Goal: Task Accomplishment & Management: Use online tool/utility

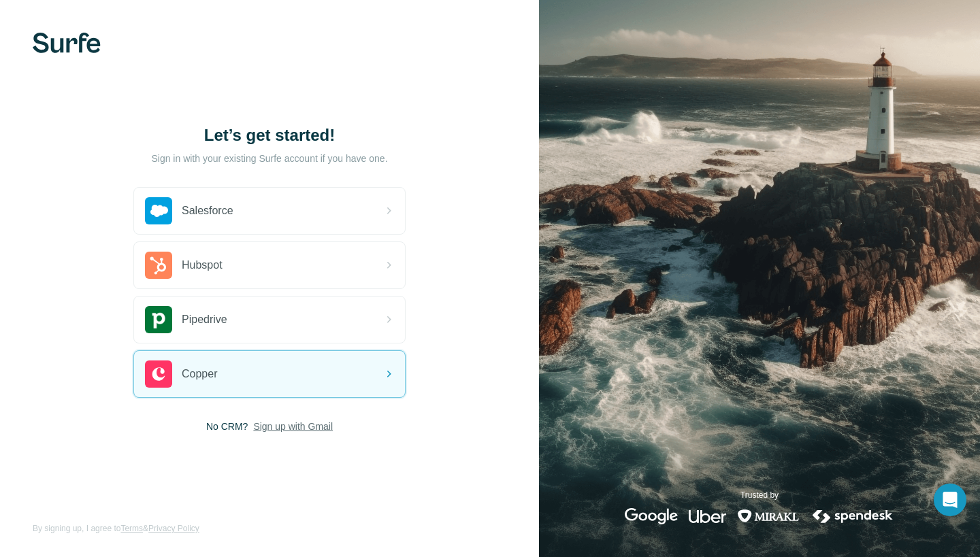
click at [308, 429] on span "Sign up with Gmail" at bounding box center [293, 427] width 80 height 14
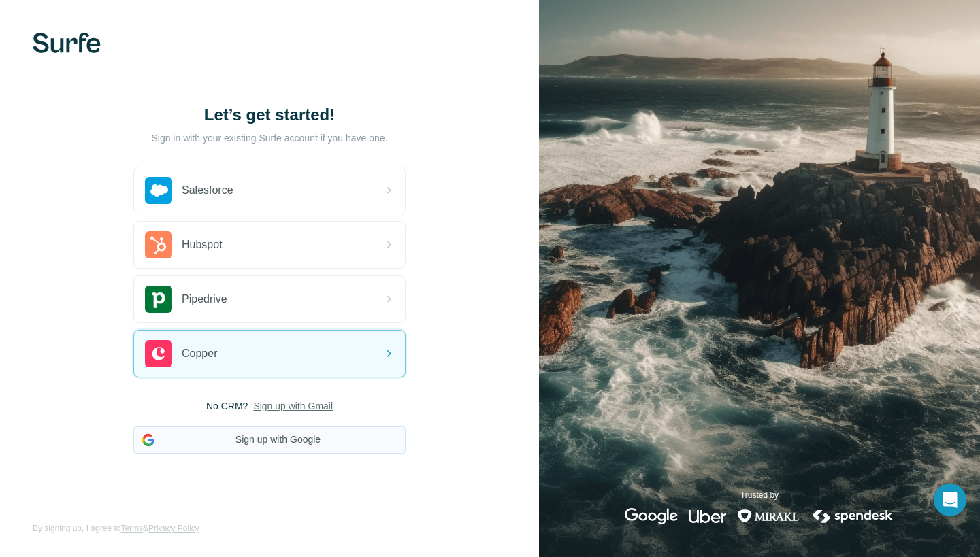
click at [294, 446] on button "Sign up with Google" at bounding box center [269, 440] width 272 height 27
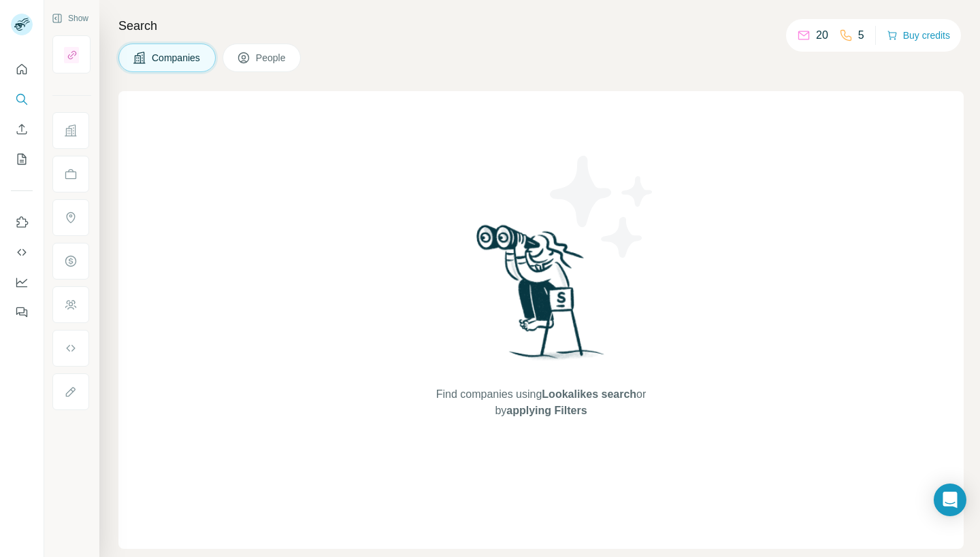
click at [287, 61] on span "People" at bounding box center [271, 58] width 31 height 14
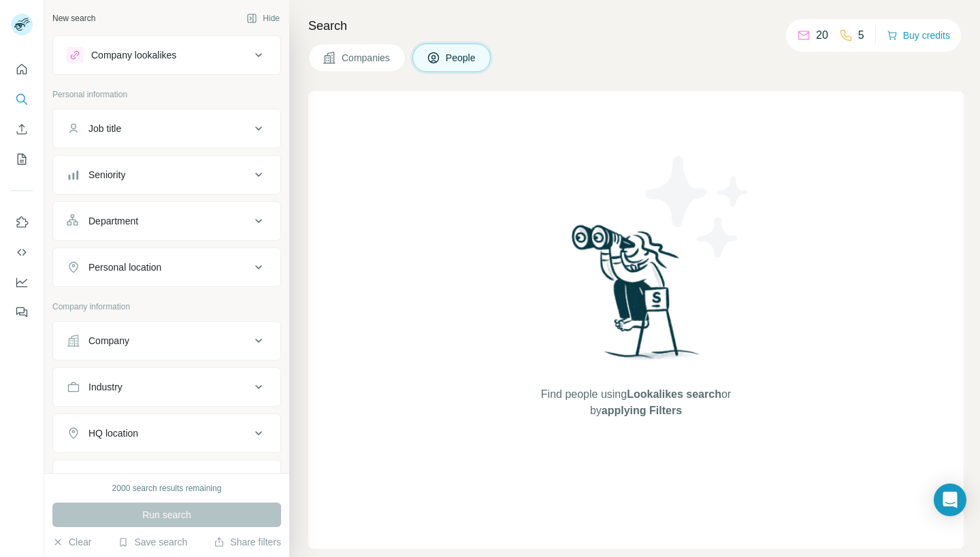
click at [340, 56] on button "Companies" at bounding box center [356, 58] width 97 height 29
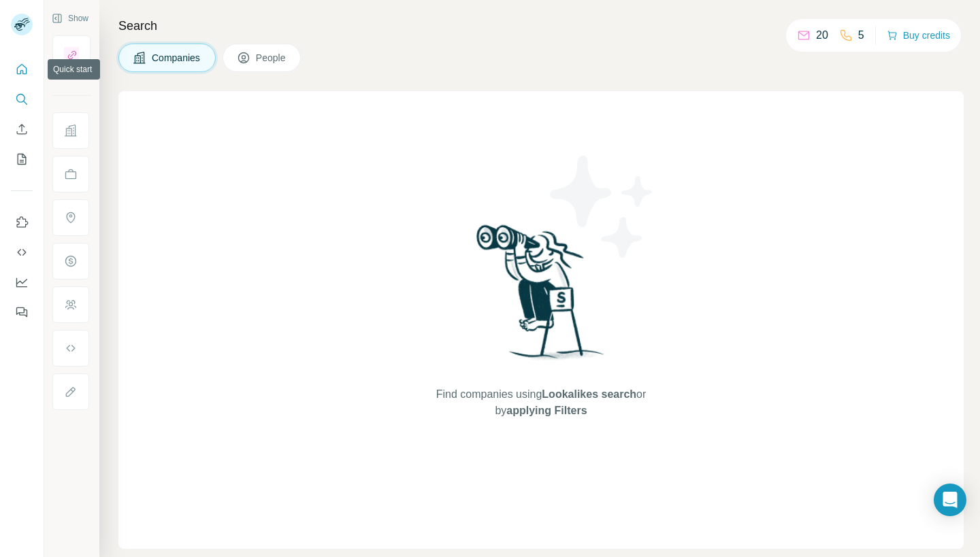
click at [16, 68] on icon "Quick start" at bounding box center [22, 70] width 14 height 14
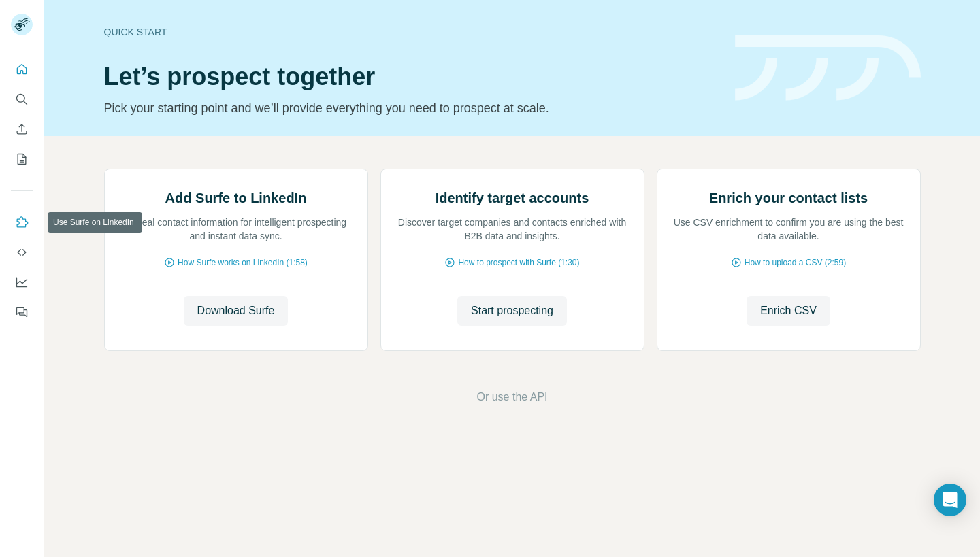
click at [24, 220] on icon "Use Surfe on LinkedIn" at bounding box center [22, 223] width 14 height 14
